Goal: Transaction & Acquisition: Purchase product/service

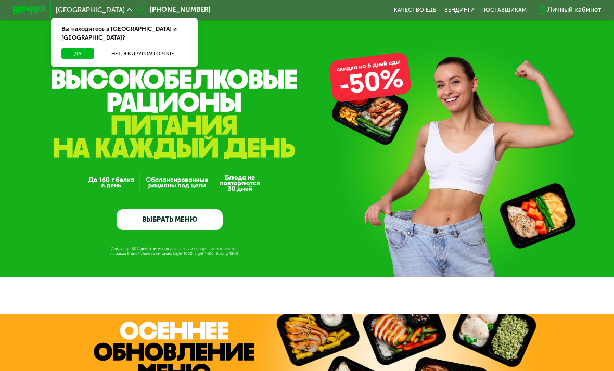
click at [72, 48] on button "Да" at bounding box center [77, 53] width 33 height 10
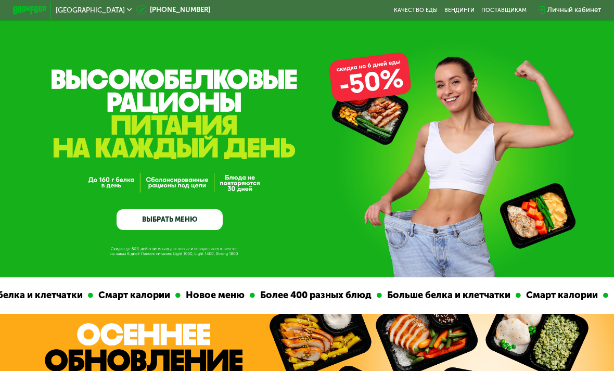
click at [134, 222] on link "ВЫБРАТЬ МЕНЮ" at bounding box center [170, 219] width 106 height 21
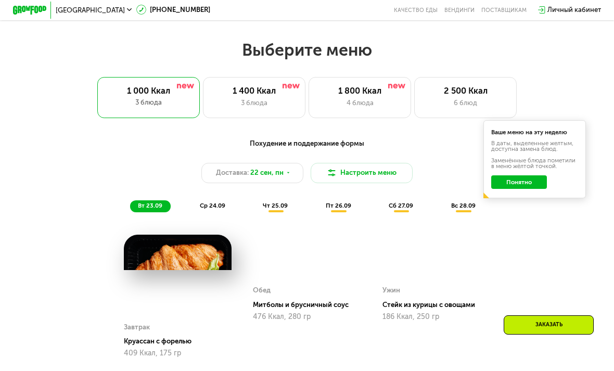
scroll to position [604, 0]
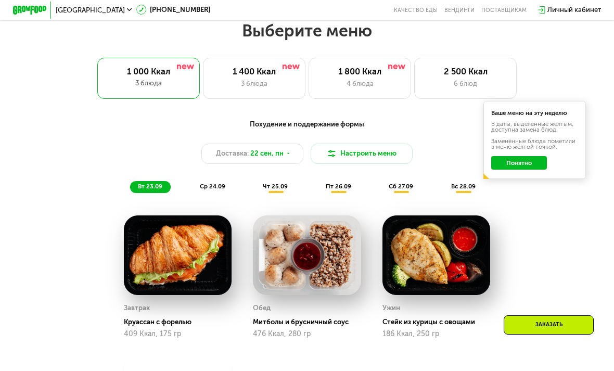
click at [528, 164] on button "Понятно" at bounding box center [518, 163] width 55 height 14
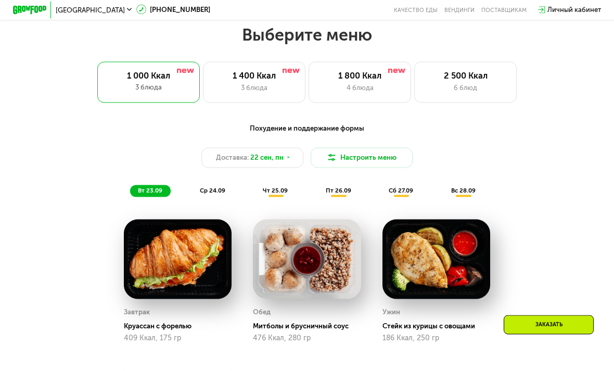
scroll to position [587, 0]
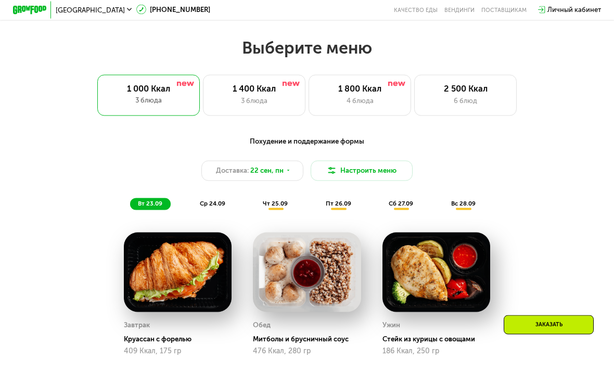
click at [265, 75] on div "1 400 Ккал 3 блюда" at bounding box center [254, 95] width 103 height 41
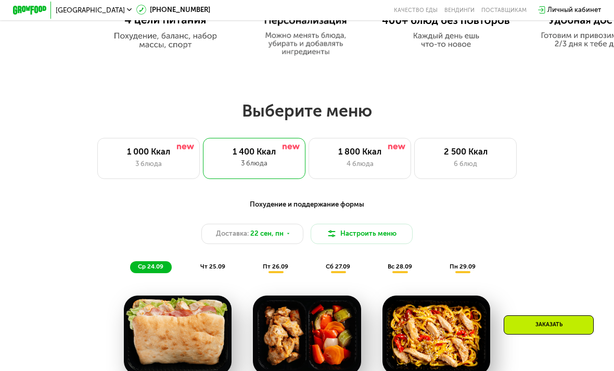
scroll to position [524, 0]
click at [452, 156] on div "2 500 Ккал" at bounding box center [466, 152] width 84 height 10
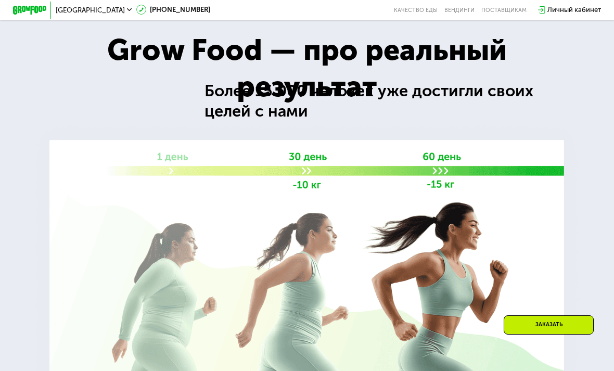
scroll to position [1494, 0]
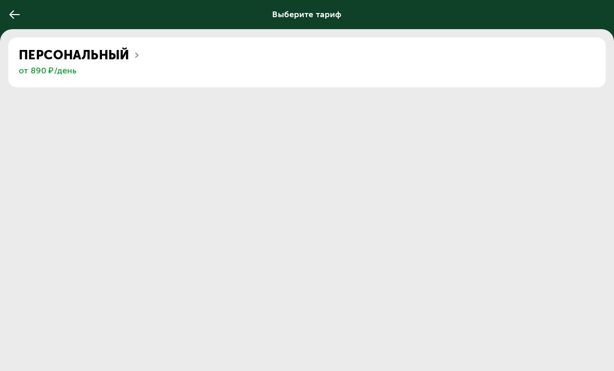
click at [13, 20] on icon at bounding box center [14, 14] width 12 height 12
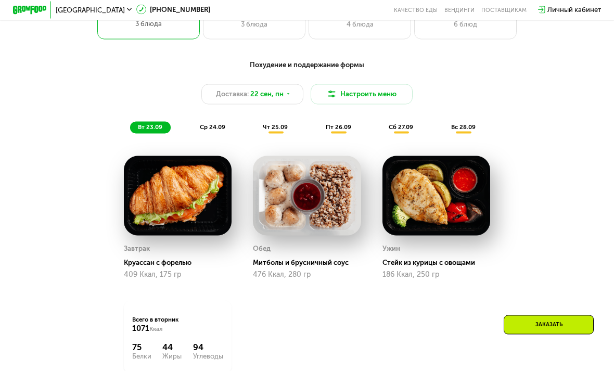
scroll to position [663, 0]
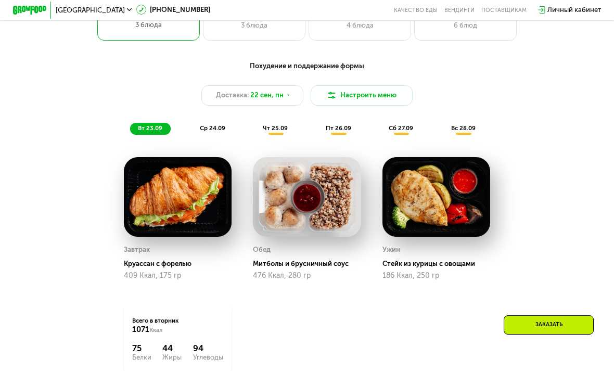
click at [392, 93] on button "Настроить меню" at bounding box center [362, 95] width 103 height 20
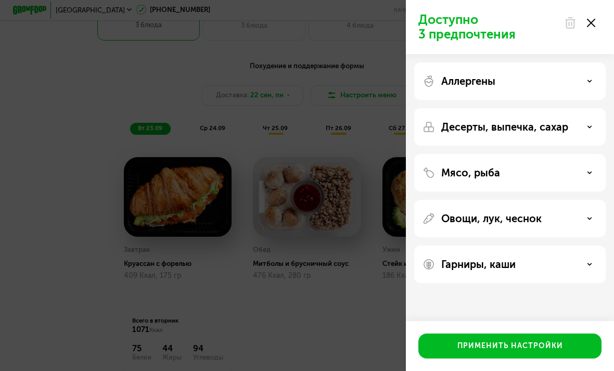
click at [592, 122] on div "Десерты, выпечка, сахар" at bounding box center [510, 127] width 175 height 12
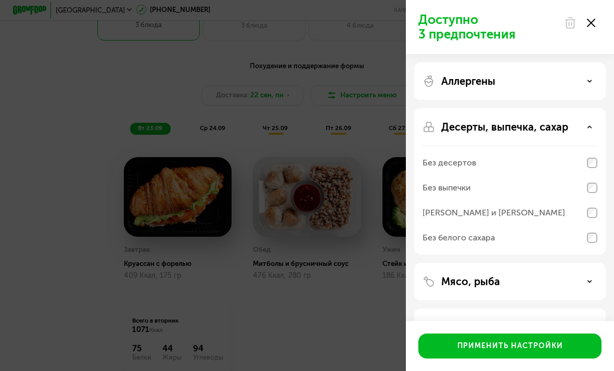
click at [595, 123] on div "Десерты, выпечка, сахар" at bounding box center [510, 127] width 175 height 12
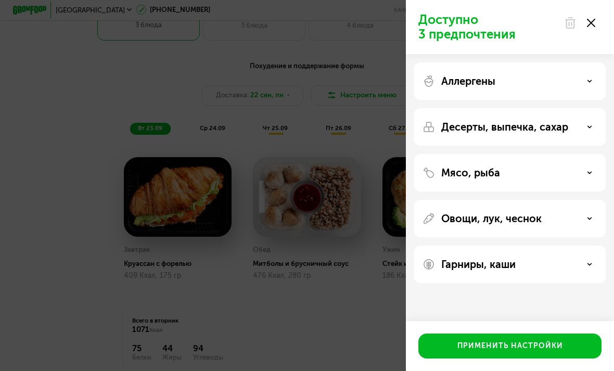
click at [590, 171] on icon at bounding box center [589, 172] width 5 height 5
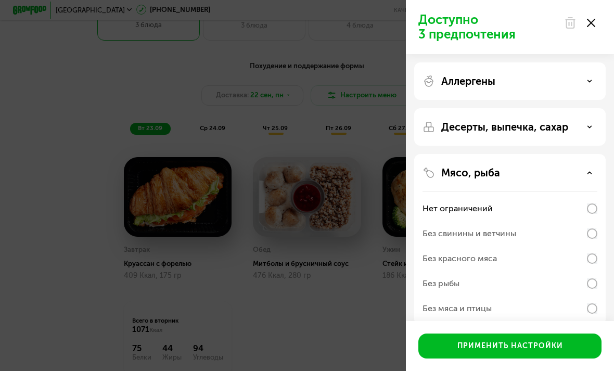
click at [586, 163] on div "Мясо, рыба Нет ограничений Без свинины и ветчины Без красного мяса Без рыбы Без…" at bounding box center [510, 239] width 192 height 171
click at [592, 173] on icon at bounding box center [589, 172] width 5 height 5
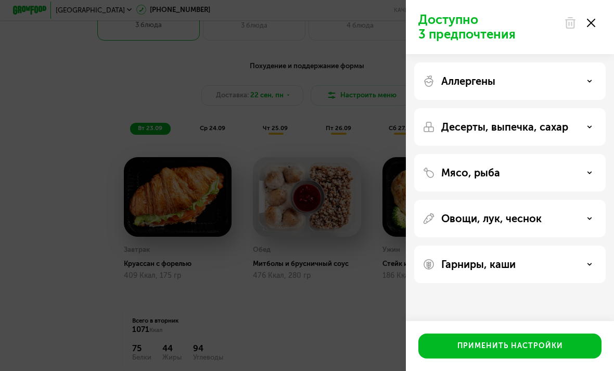
click at [590, 82] on use at bounding box center [590, 81] width 4 height 2
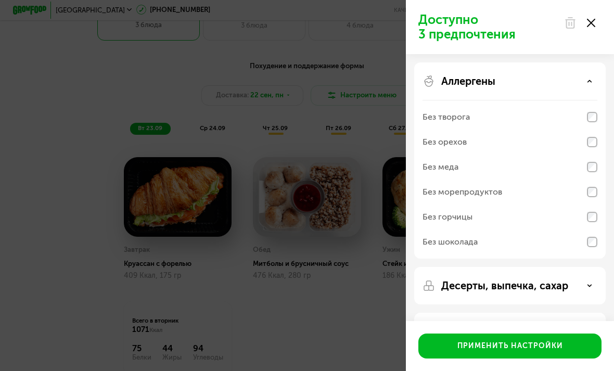
click at [589, 76] on div "Аллергены" at bounding box center [510, 81] width 175 height 12
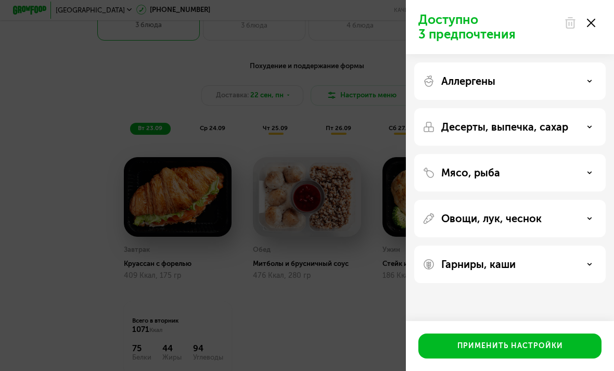
click at [594, 25] on use at bounding box center [591, 23] width 8 height 8
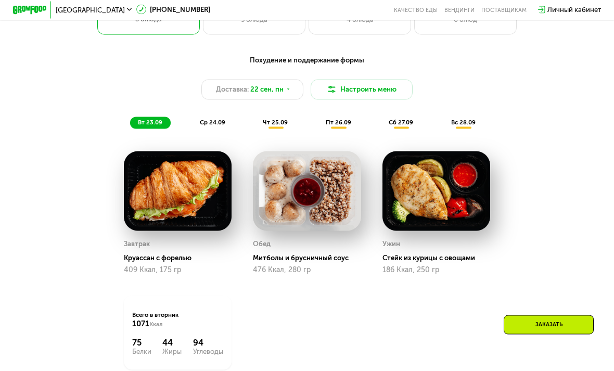
scroll to position [669, 0]
click at [395, 89] on button "Настроить меню" at bounding box center [362, 89] width 103 height 20
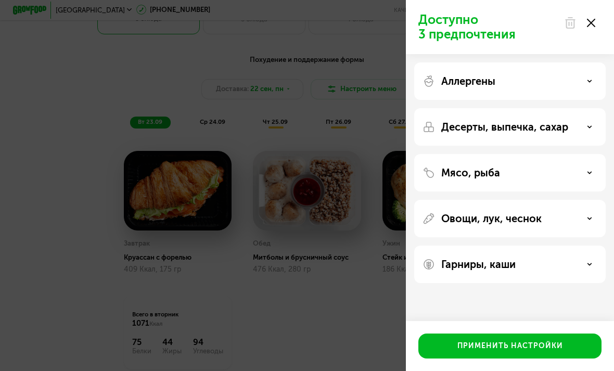
click at [596, 14] on div at bounding box center [580, 22] width 44 height 21
click at [594, 15] on div at bounding box center [580, 22] width 44 height 21
click at [590, 22] on use at bounding box center [591, 23] width 8 height 8
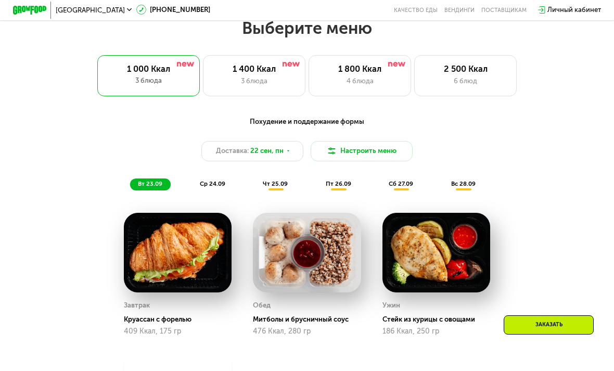
scroll to position [606, 0]
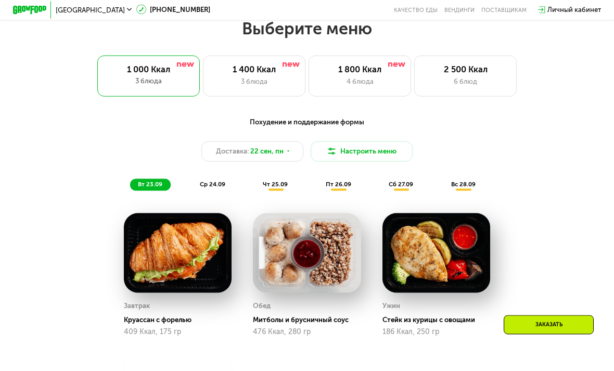
click at [268, 79] on div "3 блюда" at bounding box center [254, 82] width 84 height 10
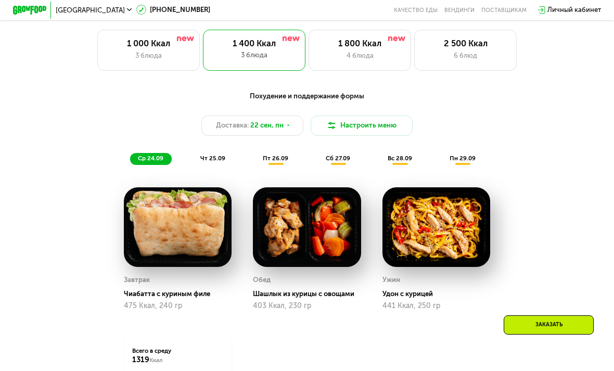
scroll to position [632, 0]
click at [139, 51] on div "3 блюда" at bounding box center [148, 56] width 84 height 10
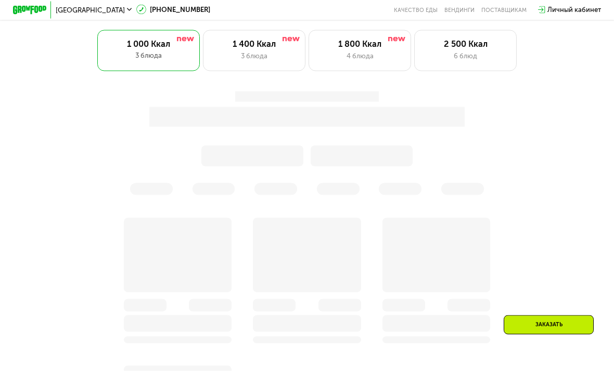
scroll to position [632, 0]
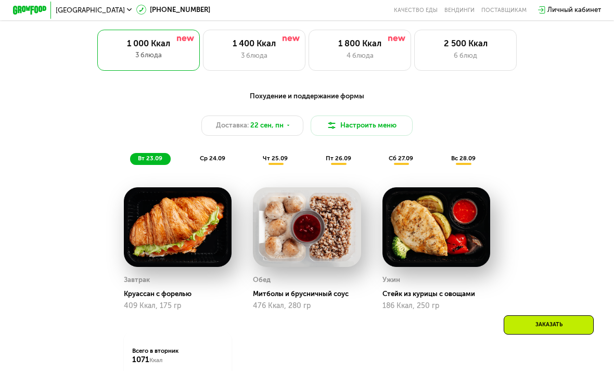
click at [289, 126] on icon at bounding box center [288, 125] width 5 height 5
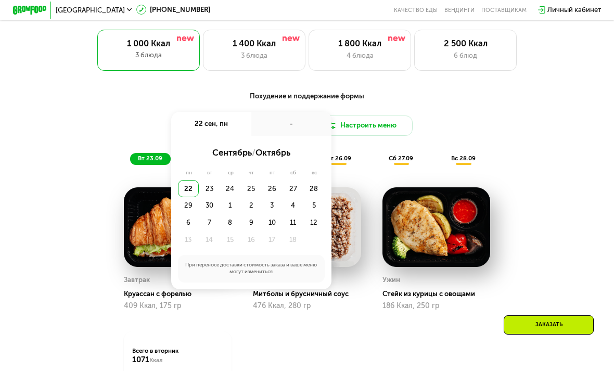
click at [212, 186] on div "23" at bounding box center [209, 188] width 21 height 17
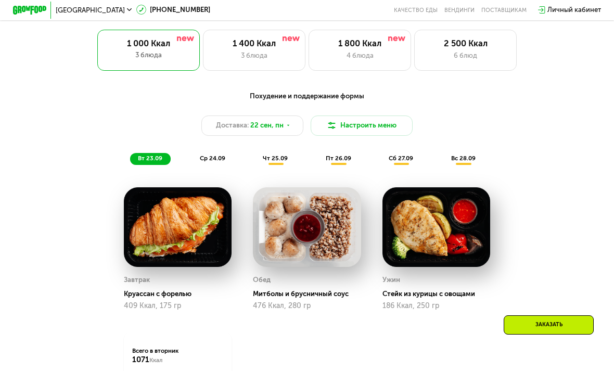
click at [437, 103] on div "Похудение и поддержание формы Доставка: [DATE] Настроить меню вт 23.09 ср 24.09…" at bounding box center [307, 128] width 505 height 74
click at [387, 129] on button "Настроить меню" at bounding box center [362, 126] width 103 height 20
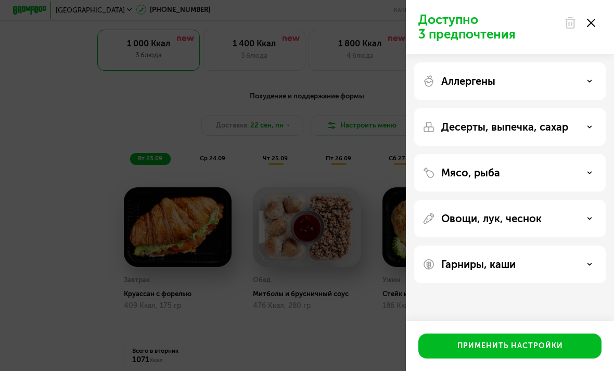
click at [597, 21] on div at bounding box center [580, 22] width 44 height 21
click at [591, 13] on div at bounding box center [580, 22] width 44 height 21
click at [600, 14] on div at bounding box center [580, 22] width 44 height 21
click at [598, 13] on div at bounding box center [580, 22] width 44 height 21
click at [599, 19] on div at bounding box center [580, 22] width 44 height 21
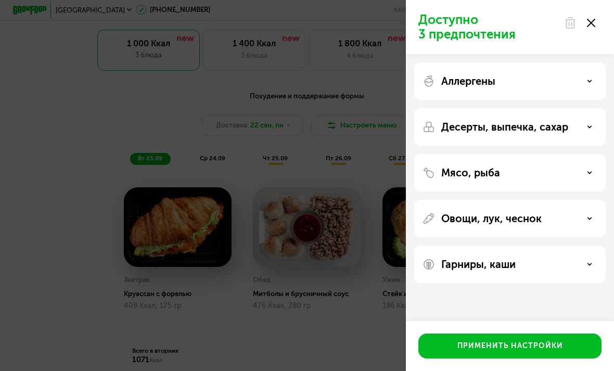
click at [591, 25] on icon at bounding box center [591, 23] width 8 height 8
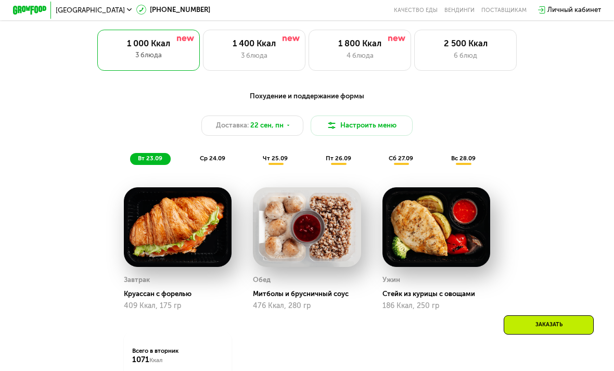
click at [595, 26] on div "Выберите меню 1 000 Ккал 3 блюда 1 400 Ккал 3 блюда 1 800 Ккал 4 блюда 2 500 Кк…" at bounding box center [307, 31] width 614 height 79
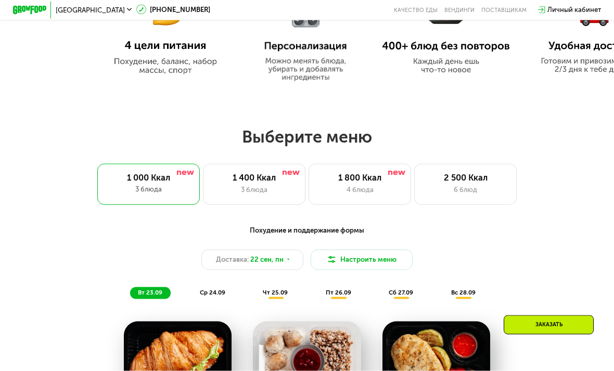
scroll to position [499, 0]
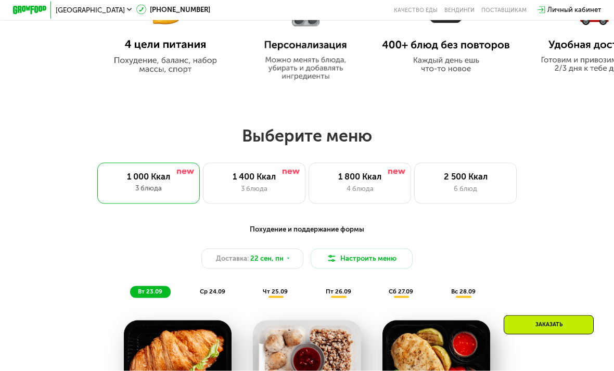
click at [572, 335] on div "Заказать" at bounding box center [549, 324] width 90 height 19
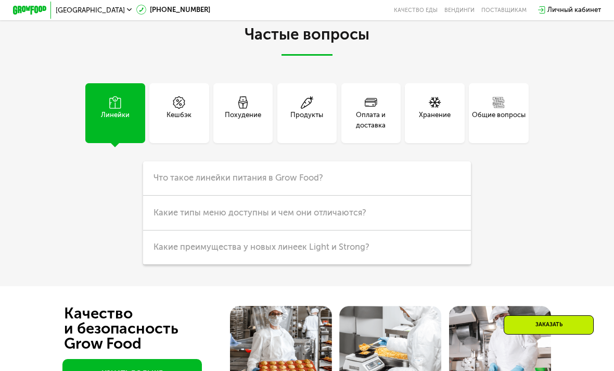
scroll to position [2378, 0]
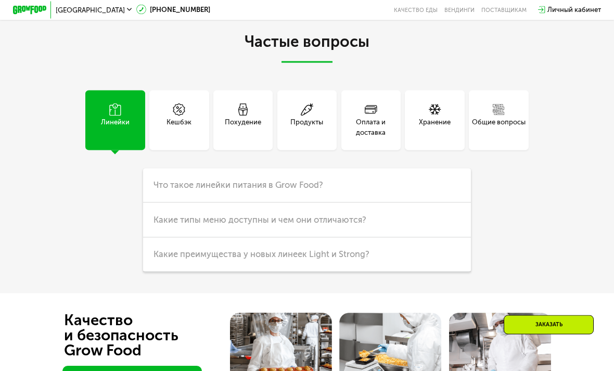
click at [188, 118] on div "Кешбэк" at bounding box center [179, 127] width 25 height 20
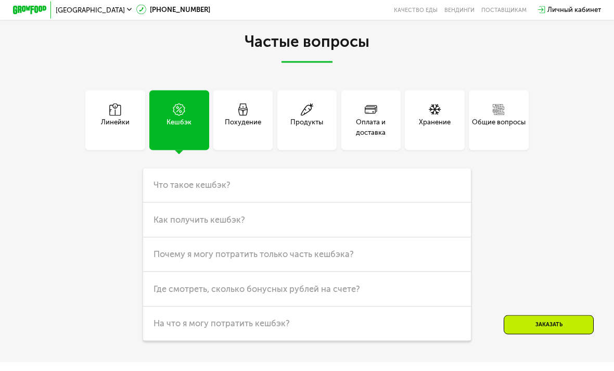
scroll to position [2366, 0]
click at [303, 198] on h3 "Что такое кешбэк?" at bounding box center [306, 185] width 327 height 35
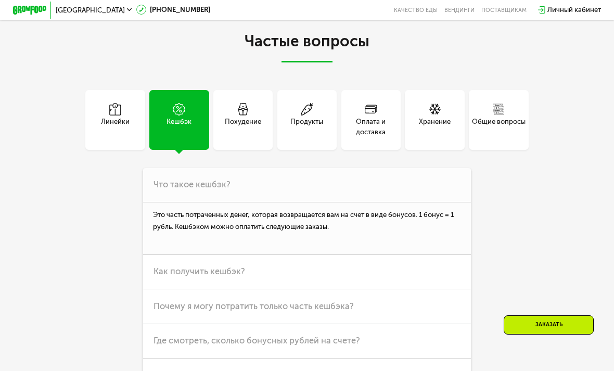
click at [256, 271] on h3 "Как получить кешбэк?" at bounding box center [306, 272] width 327 height 35
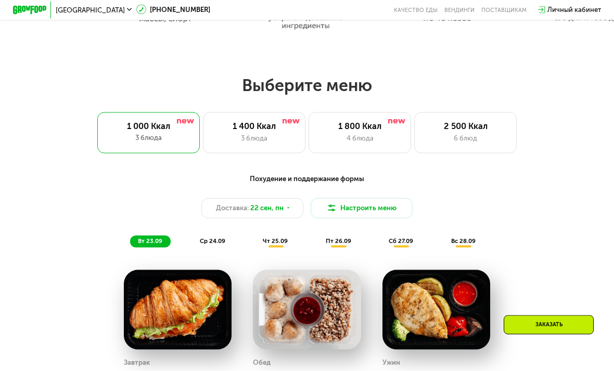
scroll to position [560, 0]
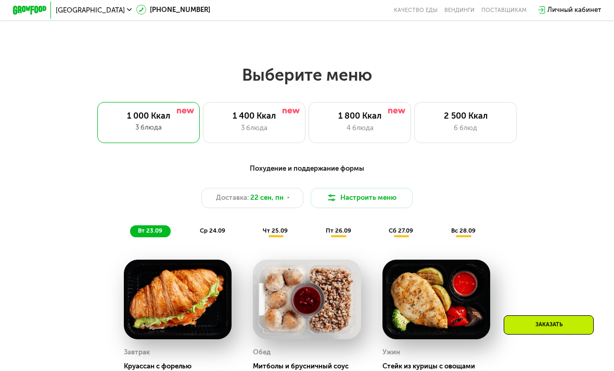
click at [487, 119] on div "2 500 Ккал" at bounding box center [466, 116] width 84 height 10
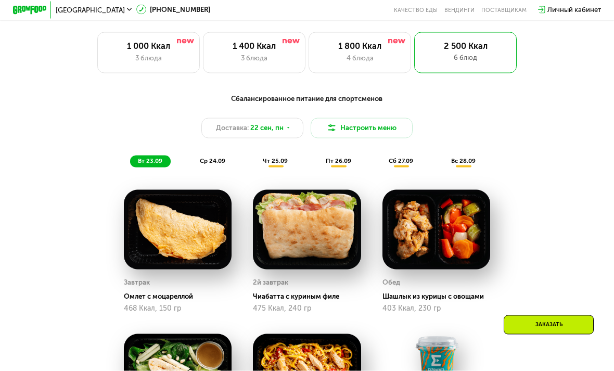
scroll to position [631, 0]
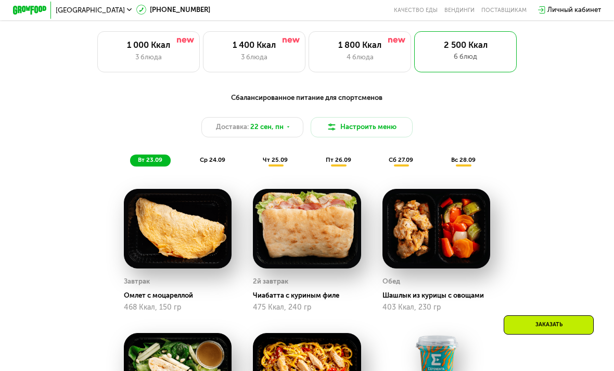
click at [301, 122] on div "Доставка: [DATE]" at bounding box center [252, 127] width 103 height 20
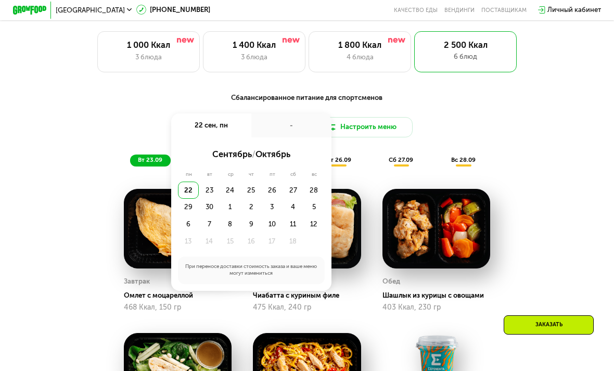
click at [318, 191] on div "28" at bounding box center [313, 190] width 21 height 17
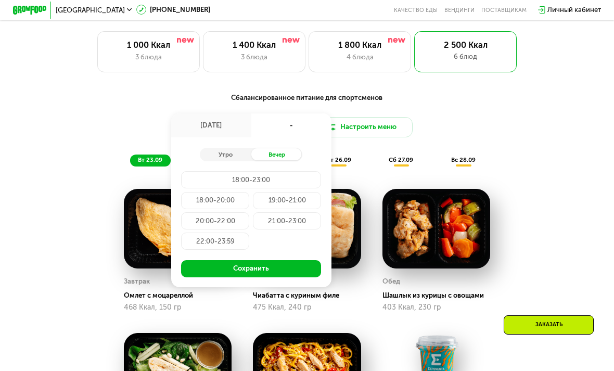
click at [250, 157] on div "Утро" at bounding box center [225, 154] width 51 height 12
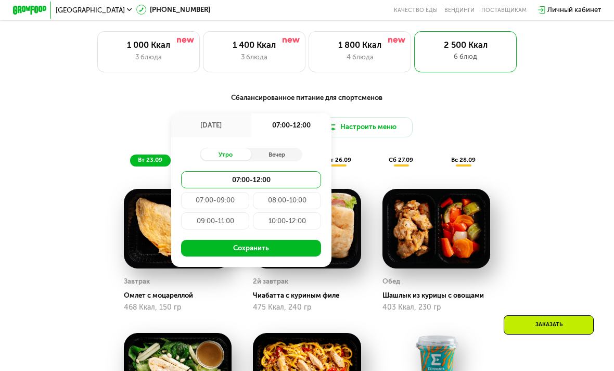
click at [245, 196] on div "07:00-09:00" at bounding box center [215, 200] width 68 height 17
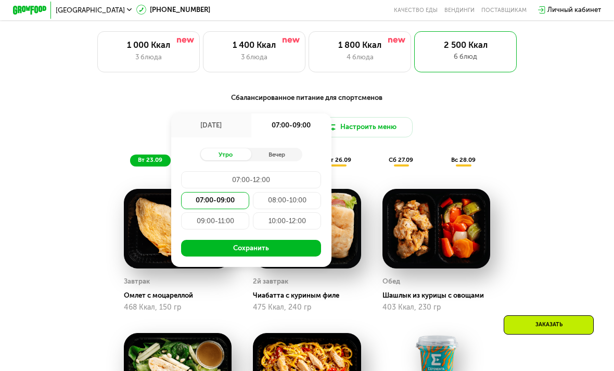
click at [231, 252] on button "Сохранить" at bounding box center [251, 248] width 140 height 17
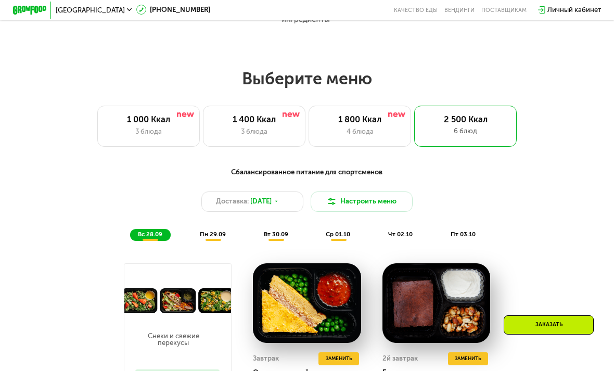
scroll to position [528, 0]
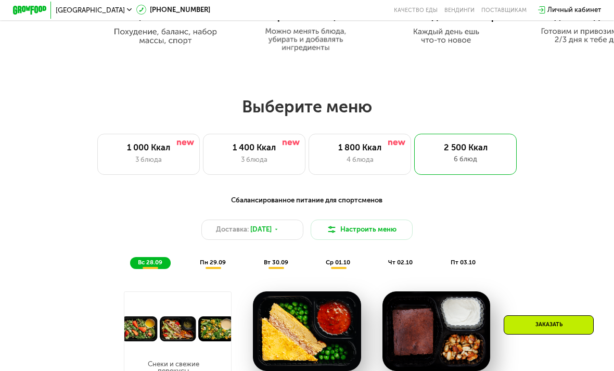
click at [166, 154] on div "1 000 Ккал 3 блюда" at bounding box center [148, 154] width 103 height 41
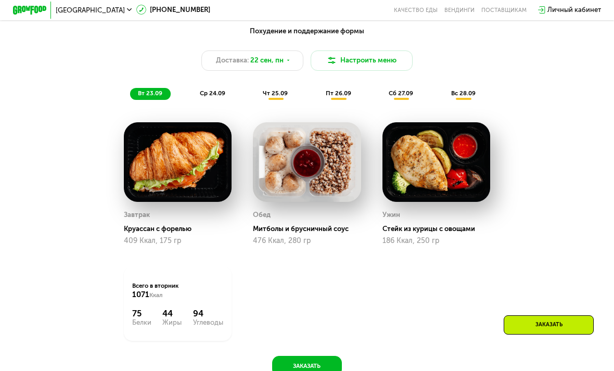
scroll to position [698, 0]
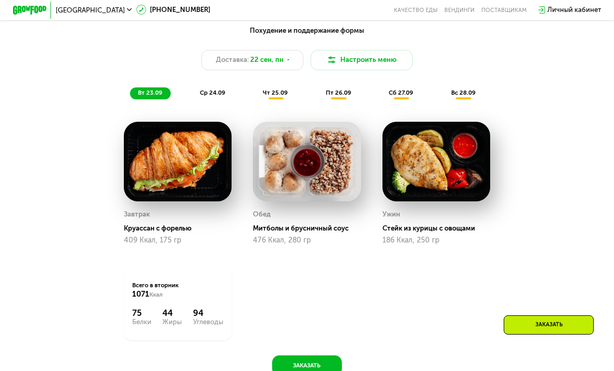
click at [283, 58] on span "22 сен, пн" at bounding box center [266, 60] width 33 height 10
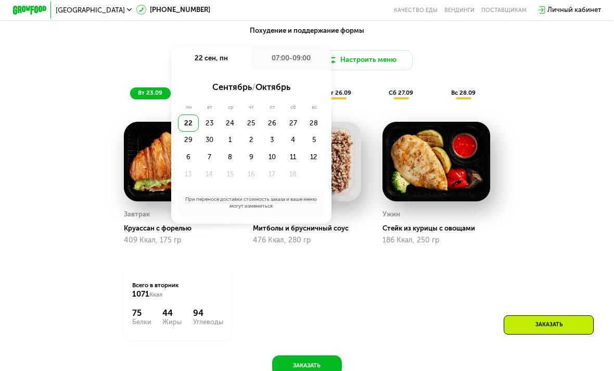
click at [313, 125] on div "28" at bounding box center [313, 123] width 21 height 17
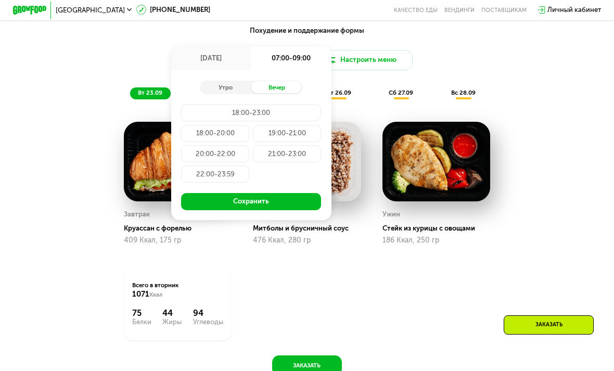
click at [237, 88] on div "Утро" at bounding box center [225, 87] width 51 height 12
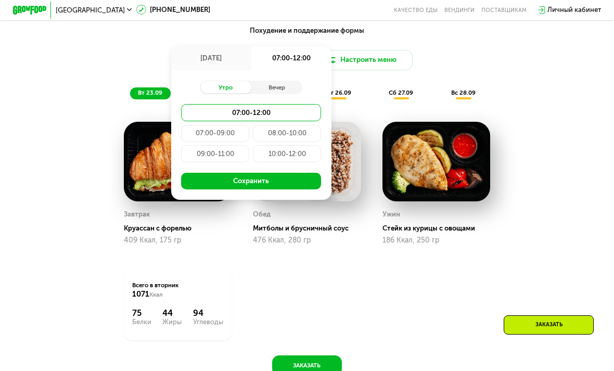
click at [239, 109] on div "07:00-12:00" at bounding box center [251, 112] width 140 height 17
click at [257, 176] on button "Сохранить" at bounding box center [251, 181] width 140 height 17
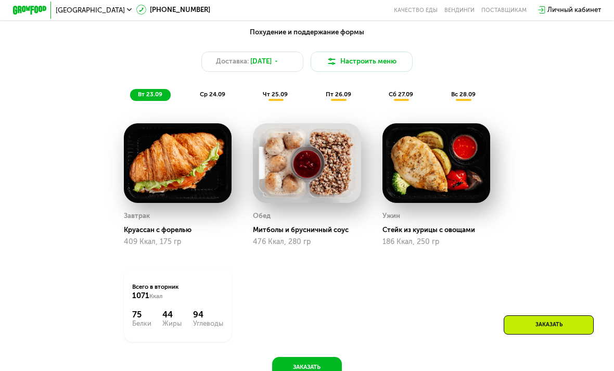
scroll to position [697, 0]
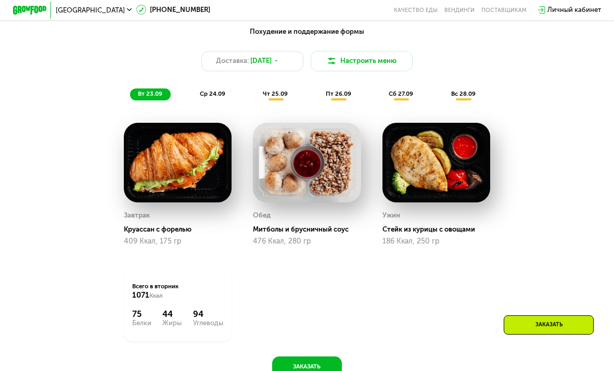
click at [284, 65] on div "Доставка: [DATE]" at bounding box center [252, 61] width 103 height 20
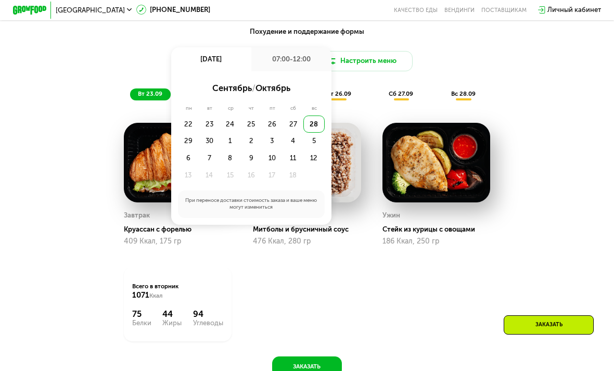
click at [314, 129] on div "28" at bounding box center [313, 124] width 21 height 17
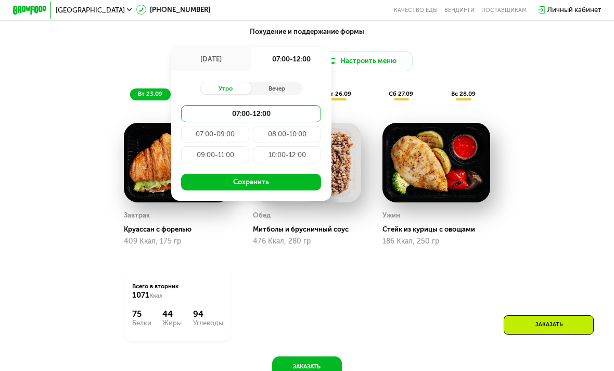
click at [249, 184] on button "Сохранить" at bounding box center [251, 182] width 140 height 17
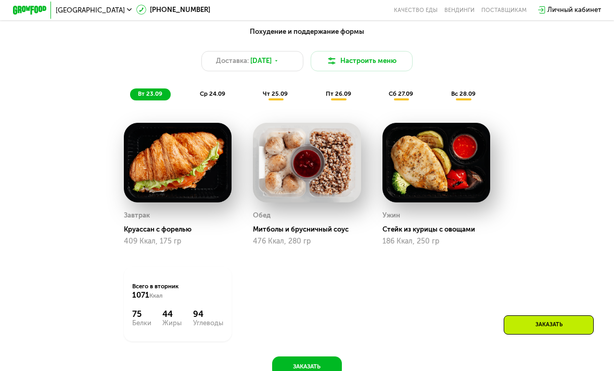
click at [295, 63] on div "Доставка: [DATE]" at bounding box center [252, 61] width 103 height 20
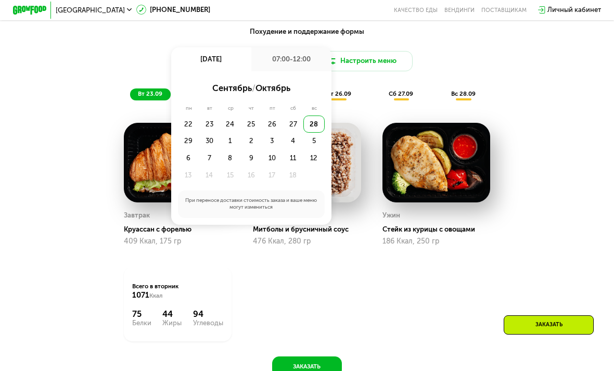
click at [191, 138] on div "29" at bounding box center [188, 141] width 21 height 17
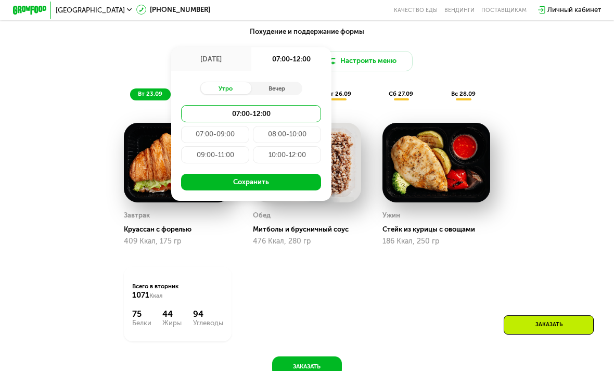
click at [245, 180] on button "Сохранить" at bounding box center [251, 182] width 140 height 17
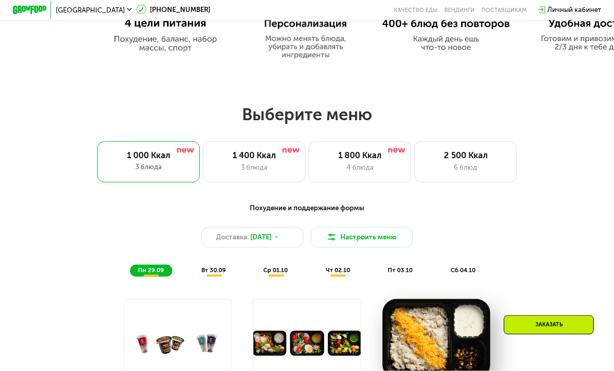
scroll to position [515, 0]
